Goal: Information Seeking & Learning: Learn about a topic

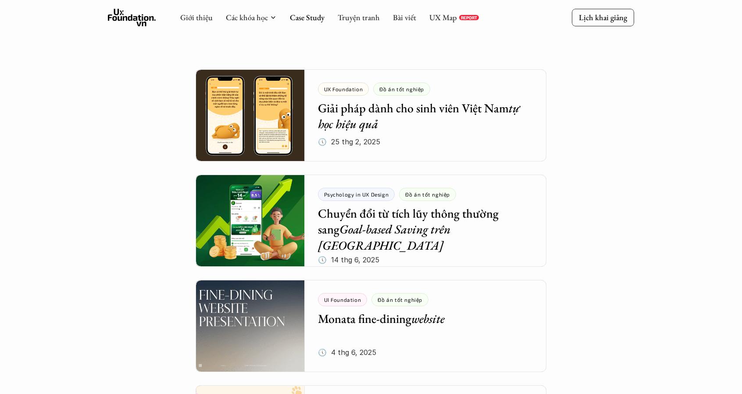
scroll to position [88, 0]
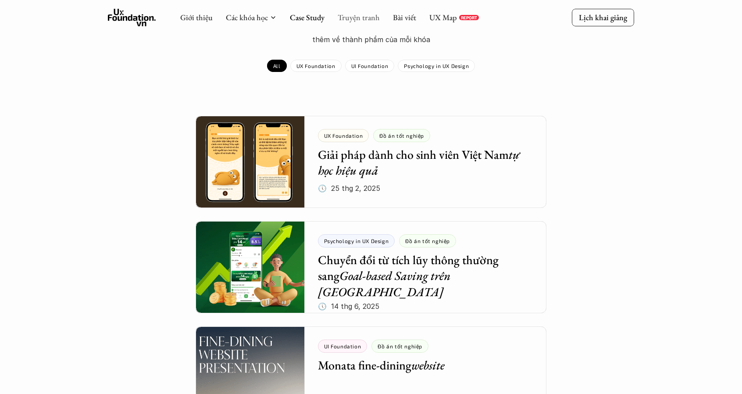
click at [350, 21] on link "Truyện tranh" at bounding box center [359, 17] width 42 height 10
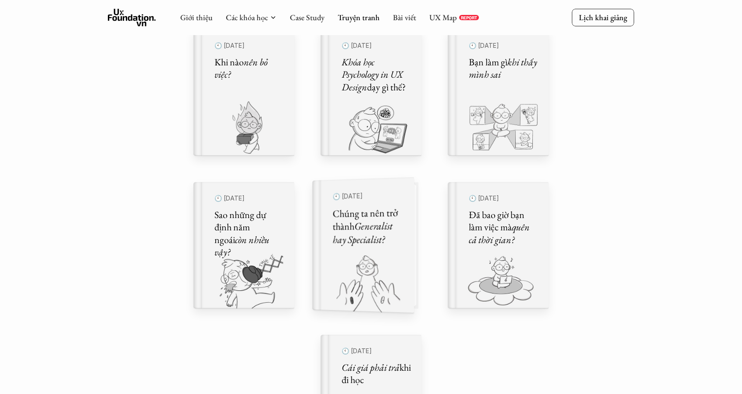
scroll to position [351, 0]
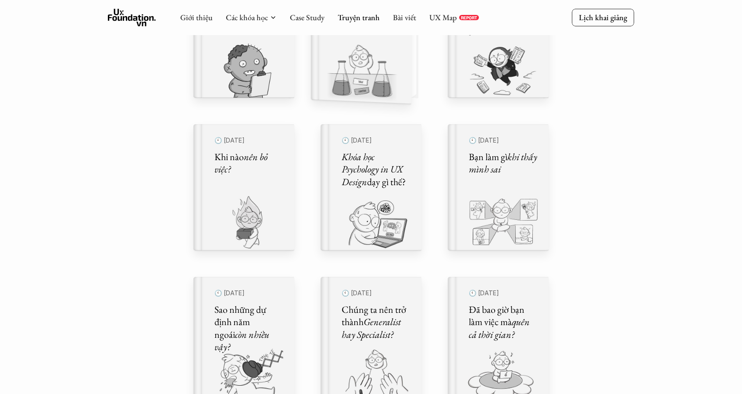
click at [382, 83] on img at bounding box center [356, 73] width 90 height 61
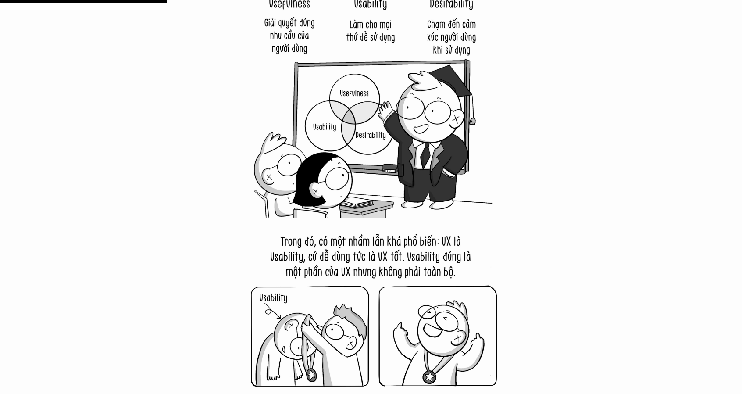
scroll to position [2237, 0]
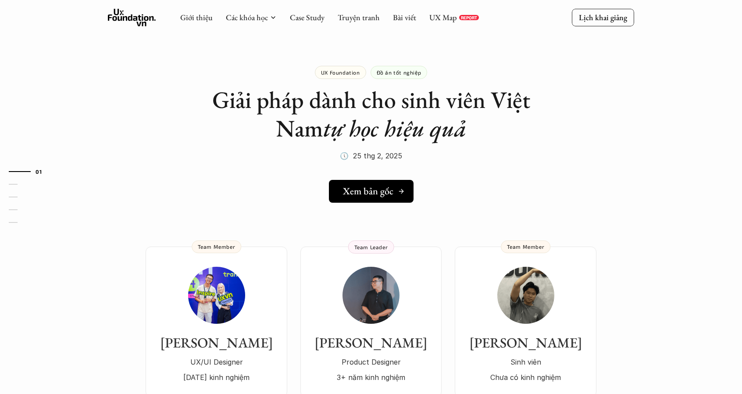
click at [374, 197] on link "Xem bản gốc" at bounding box center [371, 191] width 85 height 23
click at [378, 186] on h5 "Xem bản gốc" at bounding box center [368, 191] width 50 height 11
click at [303, 18] on link "Case Study" at bounding box center [307, 17] width 35 height 10
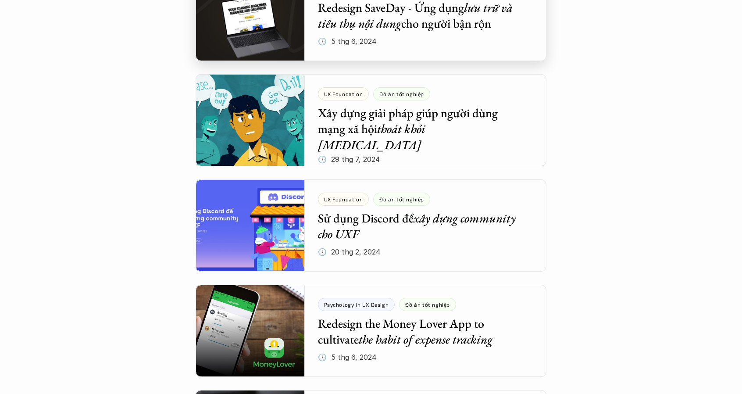
scroll to position [1009, 0]
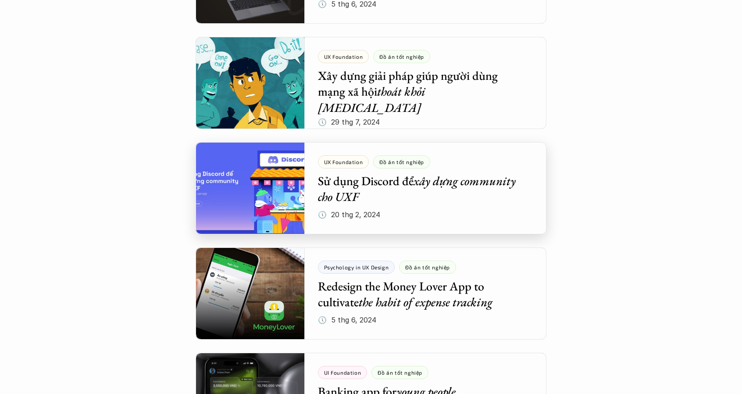
click at [278, 182] on div at bounding box center [371, 188] width 351 height 92
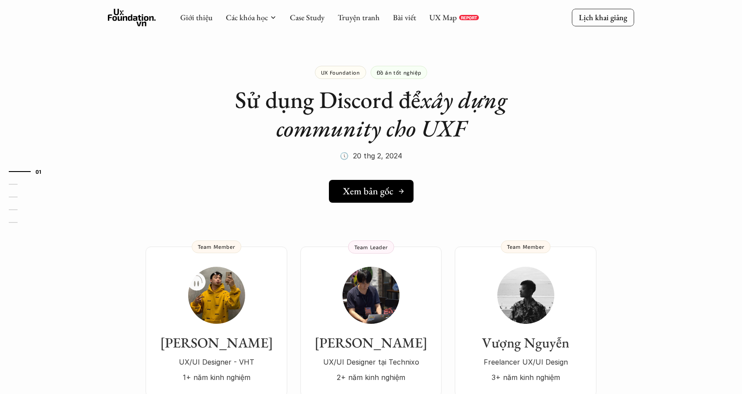
click at [379, 192] on h5 "Xem bản gốc" at bounding box center [368, 191] width 50 height 11
click at [187, 15] on link "Giới thiệu" at bounding box center [196, 17] width 32 height 10
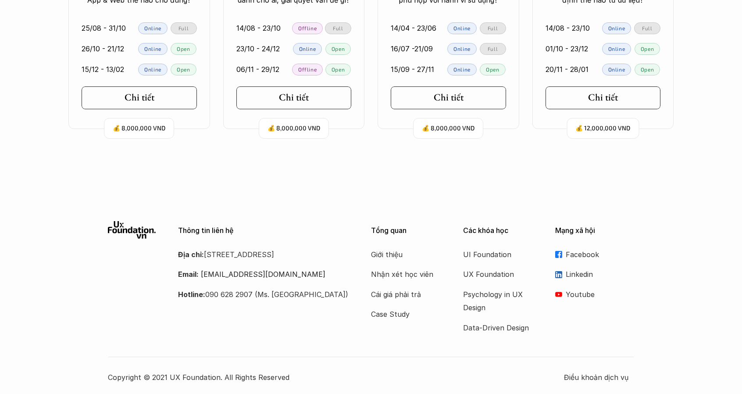
scroll to position [1995, 0]
